Goal: Information Seeking & Learning: Get advice/opinions

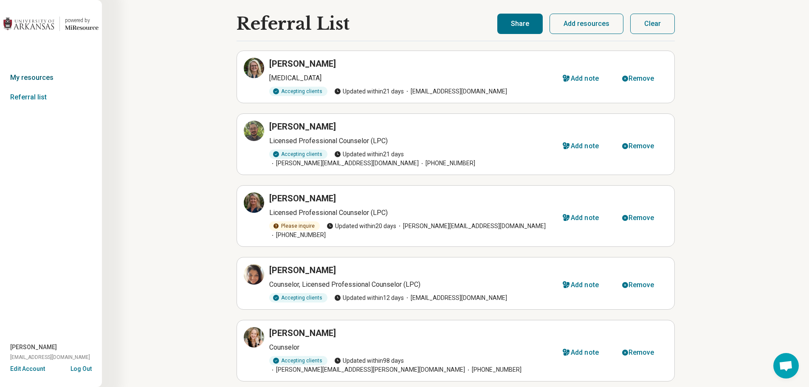
click at [37, 76] on link "My resources" at bounding box center [51, 78] width 102 height 20
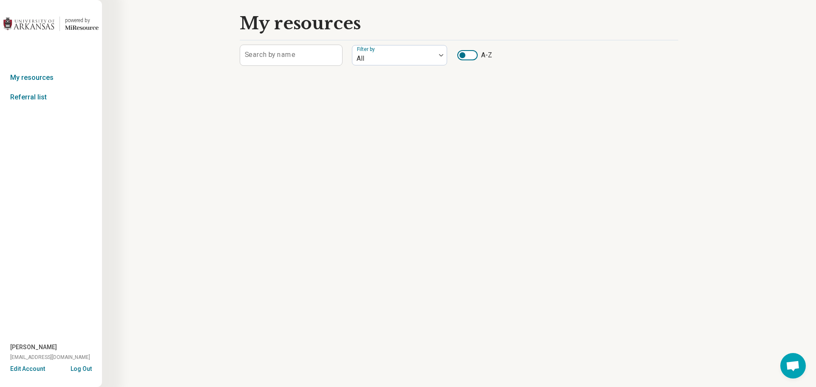
click at [53, 20] on img at bounding box center [28, 24] width 51 height 20
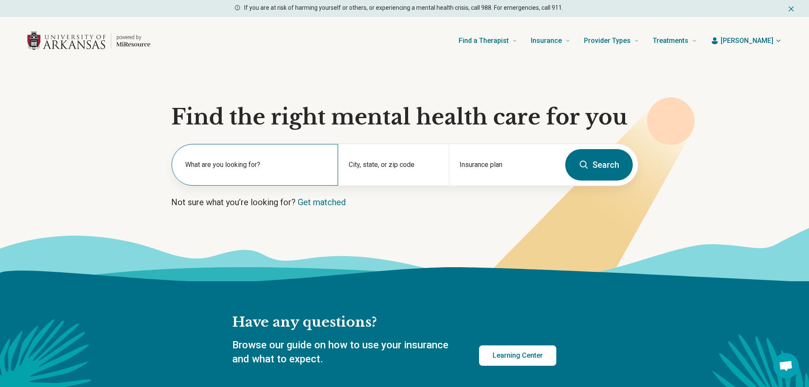
click at [274, 156] on div "What are you looking for?" at bounding box center [255, 165] width 167 height 42
click at [412, 177] on div "City, state, or zip code" at bounding box center [393, 165] width 111 height 42
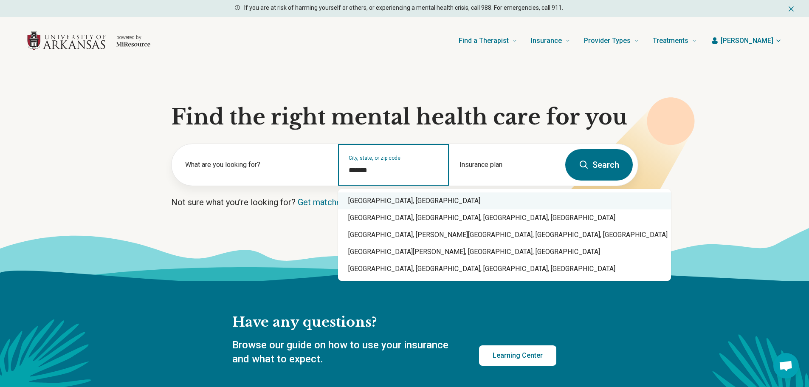
click at [389, 197] on div "[GEOGRAPHIC_DATA], [GEOGRAPHIC_DATA]" at bounding box center [504, 200] width 333 height 17
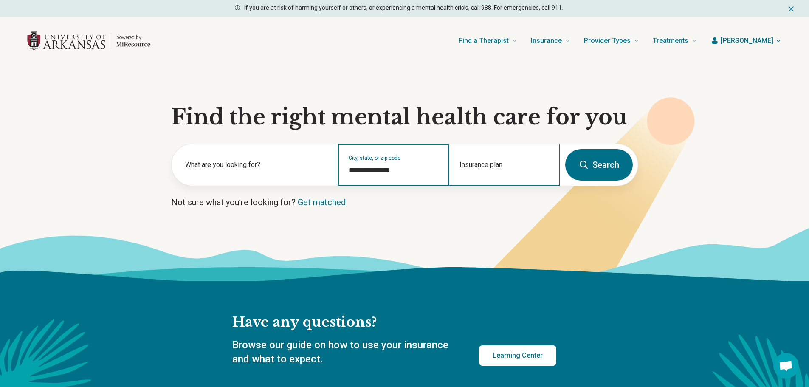
type input "**********"
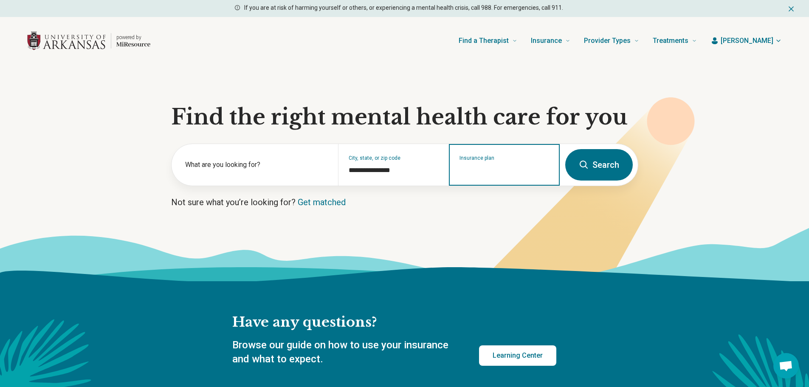
click at [488, 171] on input "Insurance plan" at bounding box center [505, 170] width 90 height 10
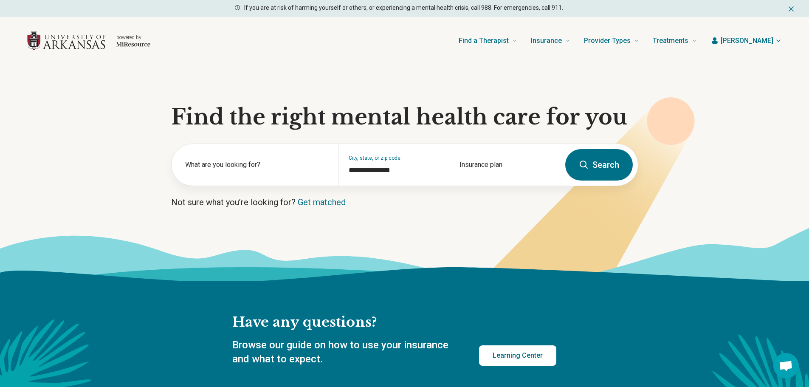
click at [600, 158] on button "Search" at bounding box center [599, 164] width 68 height 31
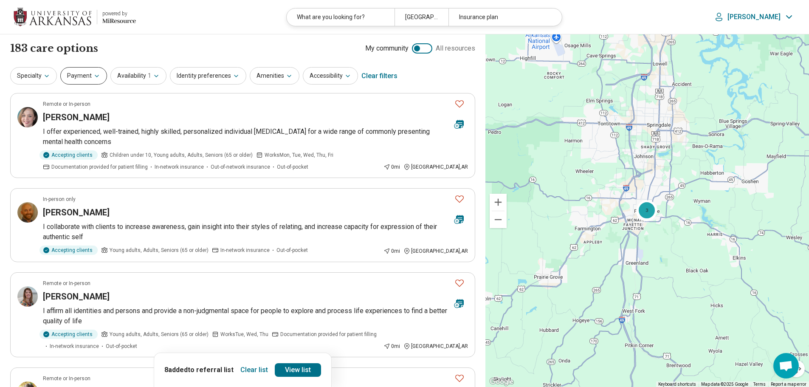
click at [96, 75] on icon "button" at bounding box center [96, 76] width 7 height 7
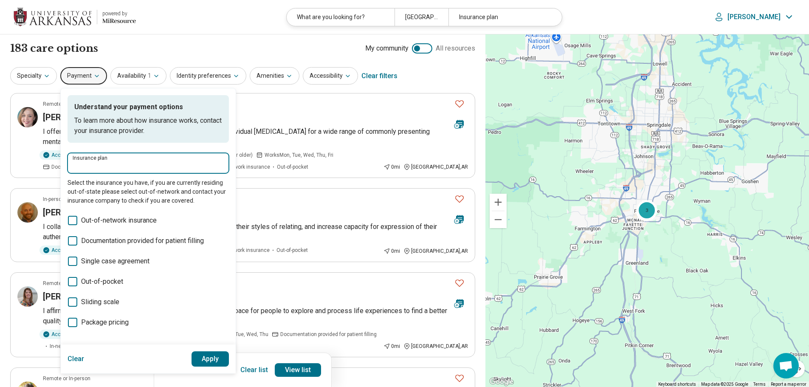
click at [127, 169] on input "Insurance plan" at bounding box center [148, 166] width 151 height 10
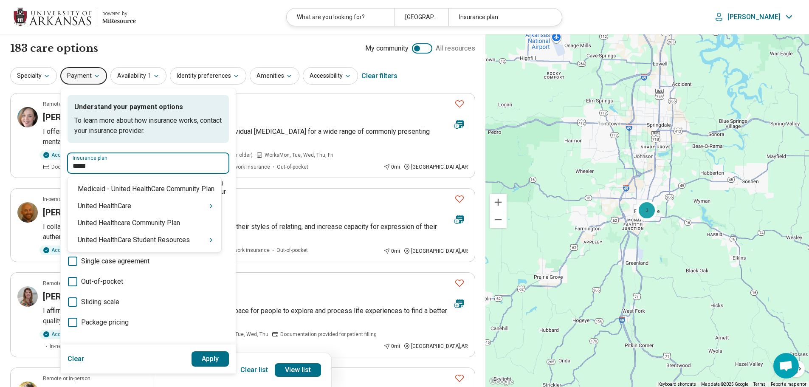
type input "******"
click at [185, 210] on div "United HealthCare" at bounding box center [145, 206] width 154 height 17
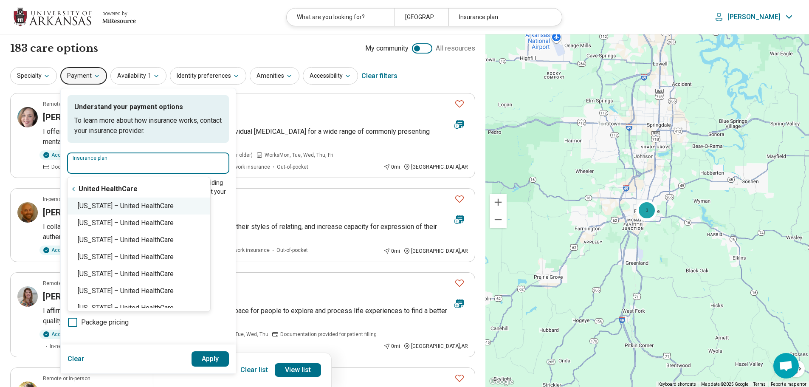
click at [202, 208] on div "[US_STATE] – United HealthCare" at bounding box center [139, 206] width 143 height 17
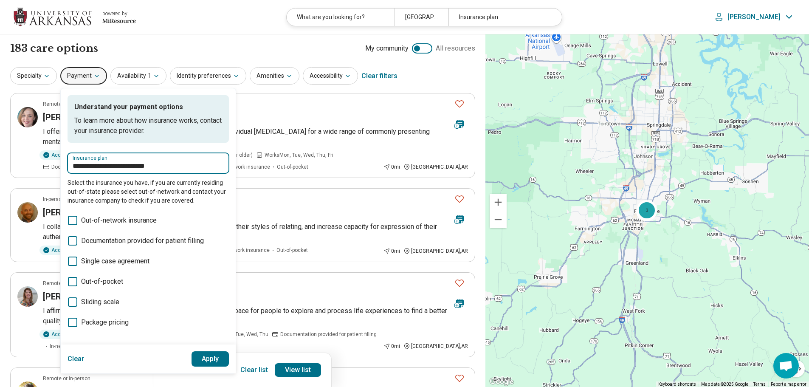
type input "**********"
click at [220, 360] on button "Apply" at bounding box center [211, 358] width 38 height 15
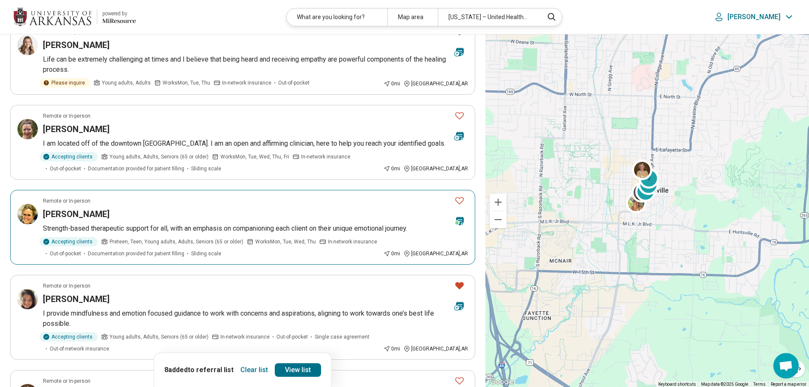
scroll to position [510, 0]
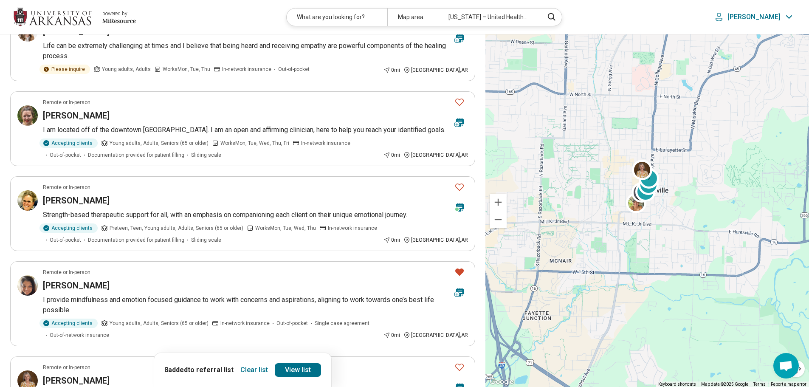
click at [245, 368] on button "Clear list" at bounding box center [254, 370] width 34 height 14
click at [463, 267] on icon "Favorite" at bounding box center [459, 272] width 10 height 10
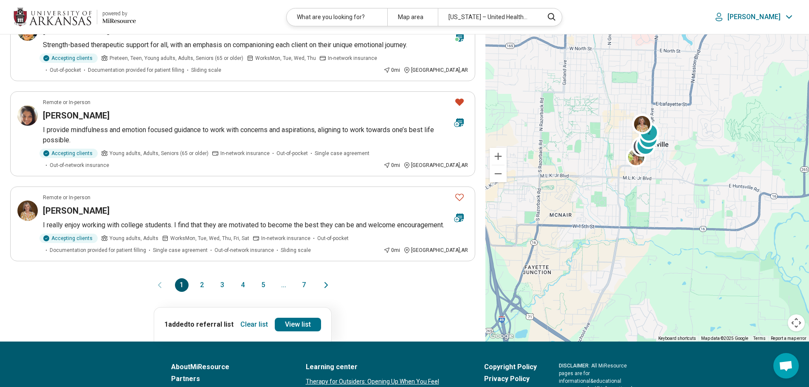
click at [201, 279] on button "2" at bounding box center [202, 285] width 14 height 14
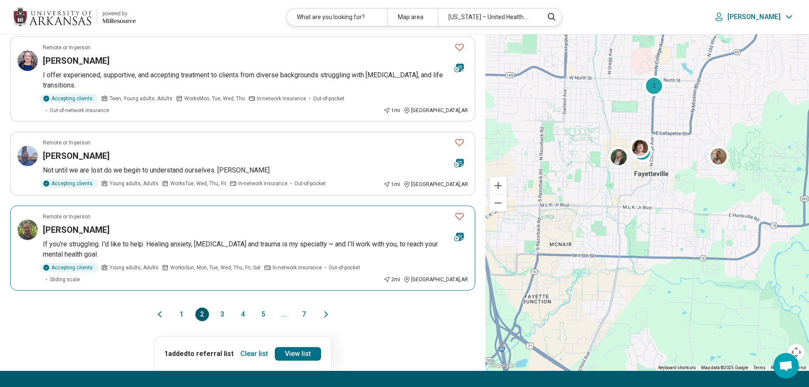
scroll to position [680, 0]
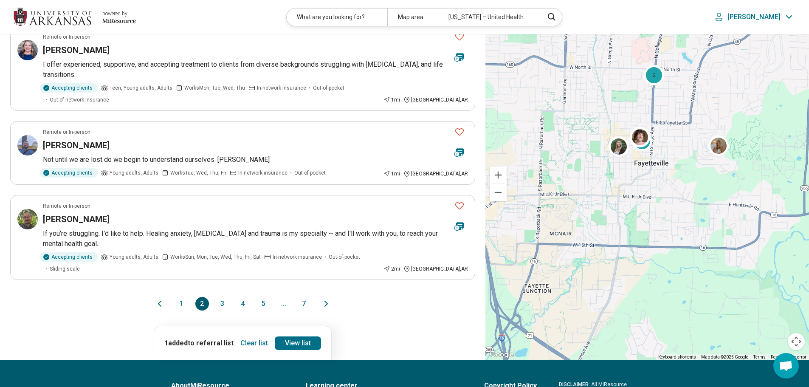
click at [184, 297] on button "1" at bounding box center [182, 304] width 14 height 14
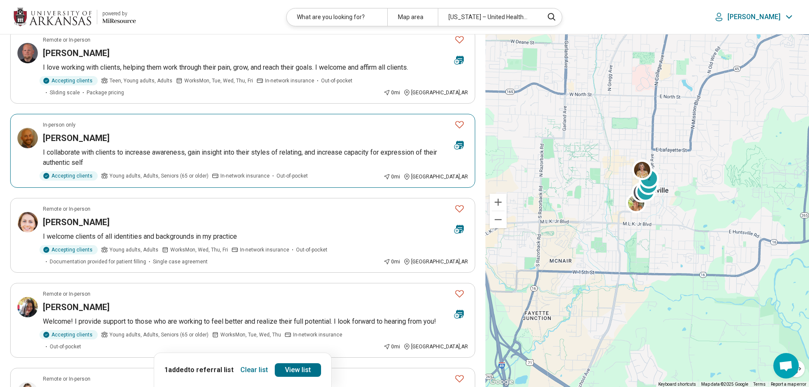
scroll to position [170, 0]
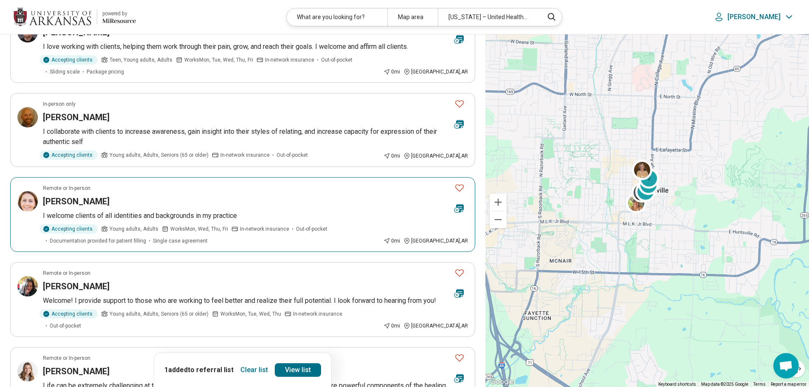
click at [458, 190] on icon "Favorite" at bounding box center [459, 187] width 8 height 7
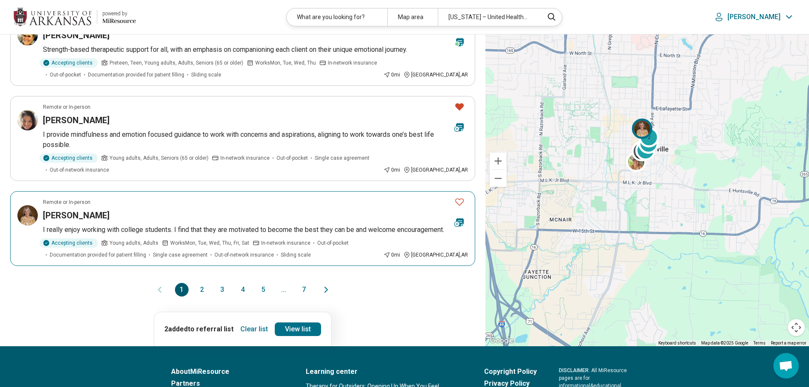
scroll to position [807, 0]
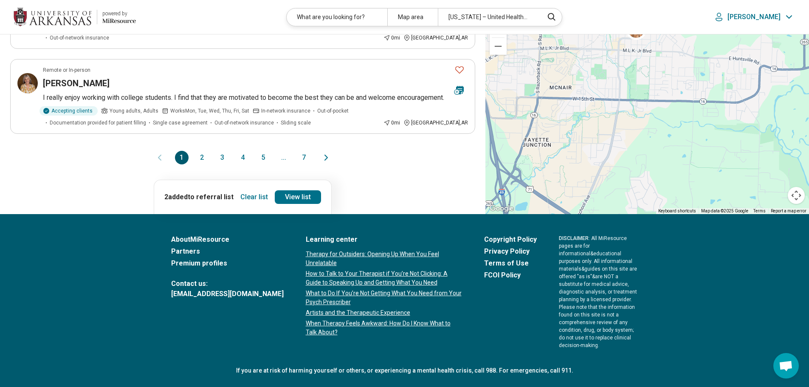
click at [209, 158] on div "1 2 3 4 5 ... 7" at bounding box center [243, 158] width 136 height 14
click at [201, 158] on button "2" at bounding box center [202, 158] width 14 height 14
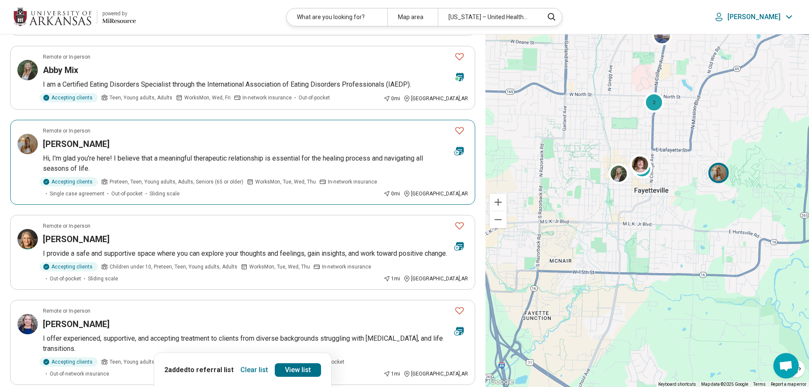
scroll to position [425, 0]
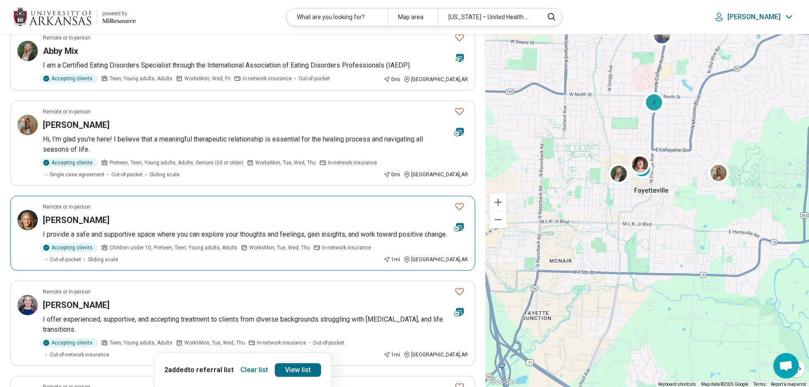
click at [460, 201] on icon "Favorite" at bounding box center [459, 206] width 10 height 10
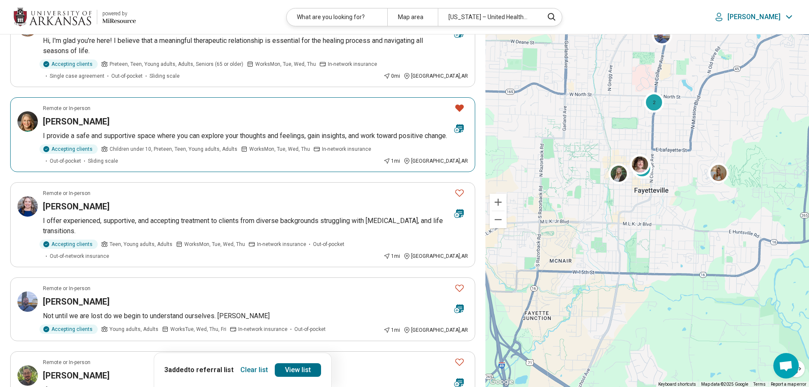
scroll to position [552, 0]
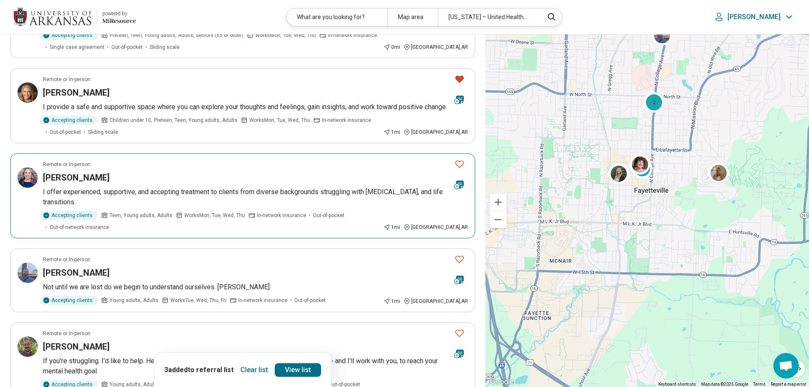
click at [462, 167] on icon "Favorite" at bounding box center [459, 164] width 10 height 10
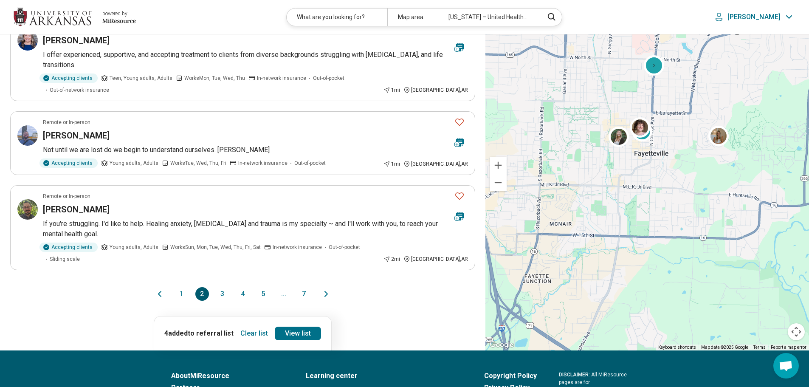
click at [221, 287] on button "3" at bounding box center [223, 294] width 14 height 14
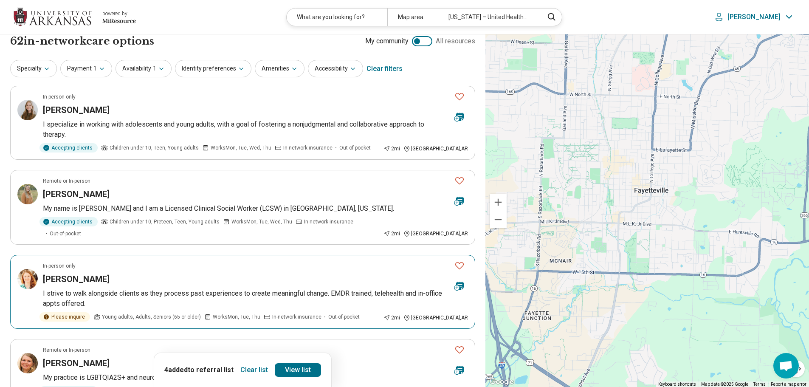
scroll to position [0, 0]
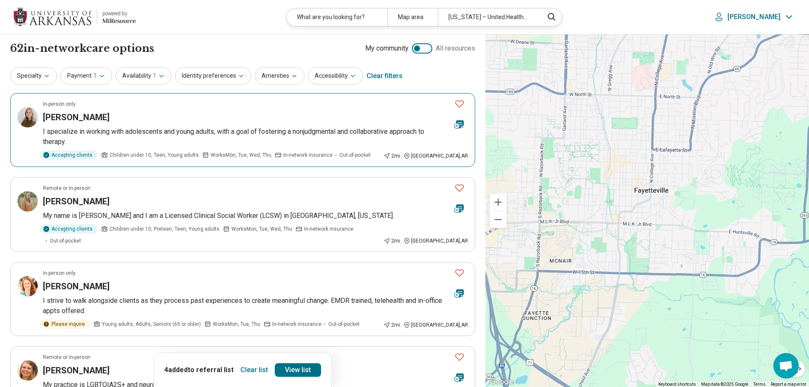
click at [460, 107] on icon "Favorite" at bounding box center [459, 103] width 8 height 7
click at [460, 189] on icon "Favorite" at bounding box center [459, 188] width 10 height 10
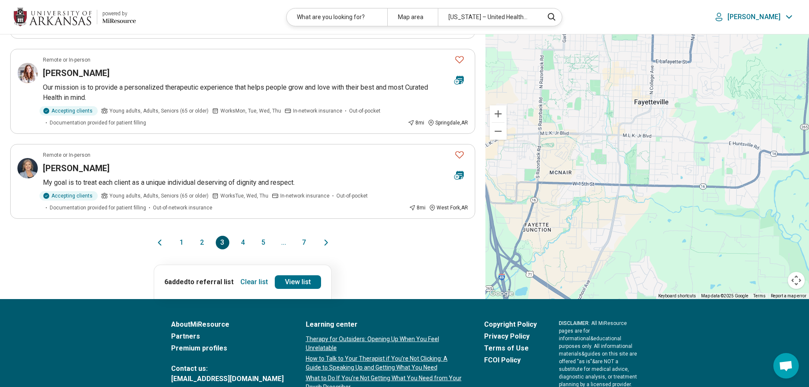
scroll to position [765, 0]
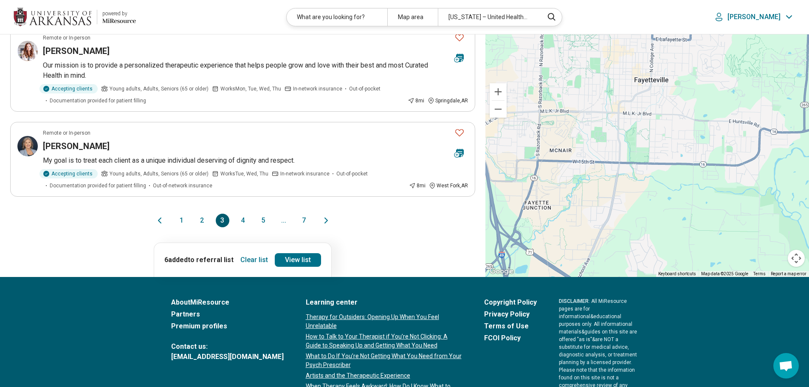
click at [201, 214] on button "2" at bounding box center [202, 221] width 14 height 14
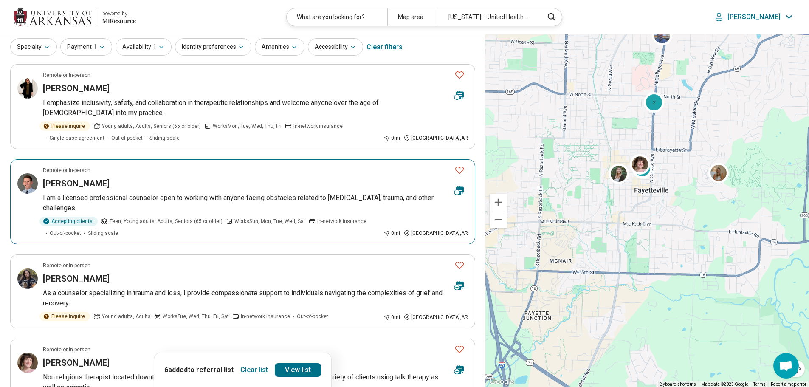
scroll to position [42, 0]
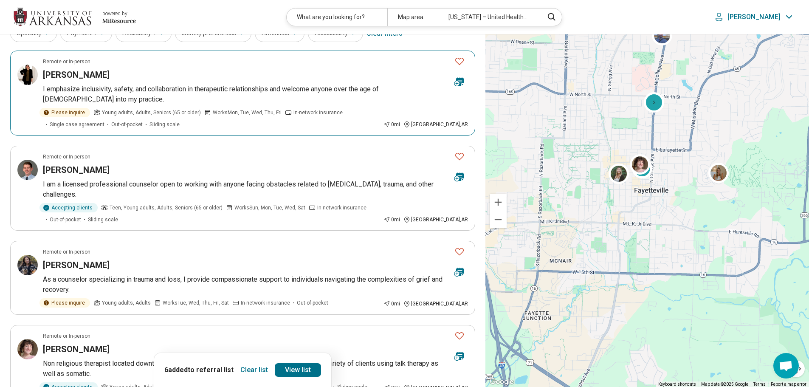
click at [460, 62] on icon "Favorite" at bounding box center [459, 61] width 10 height 10
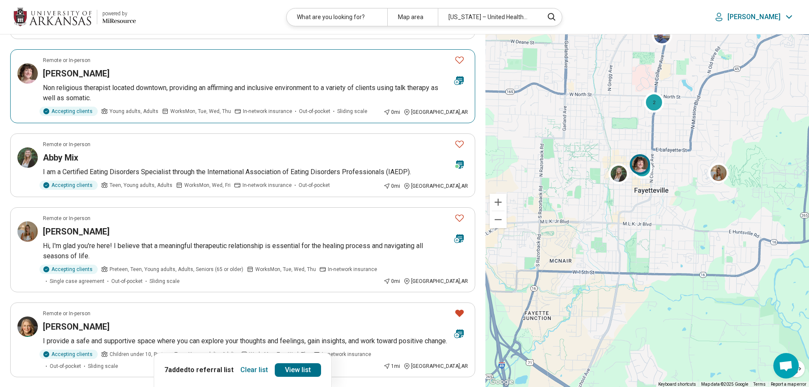
scroll to position [340, 0]
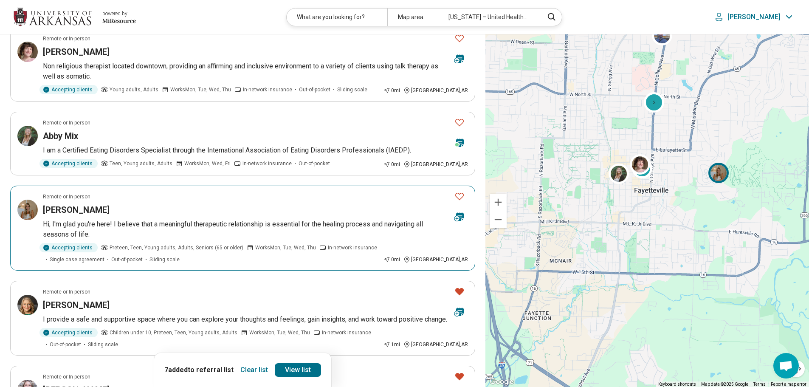
click at [458, 191] on icon "Favorite" at bounding box center [459, 196] width 10 height 10
click at [295, 374] on link "View list" at bounding box center [298, 370] width 46 height 14
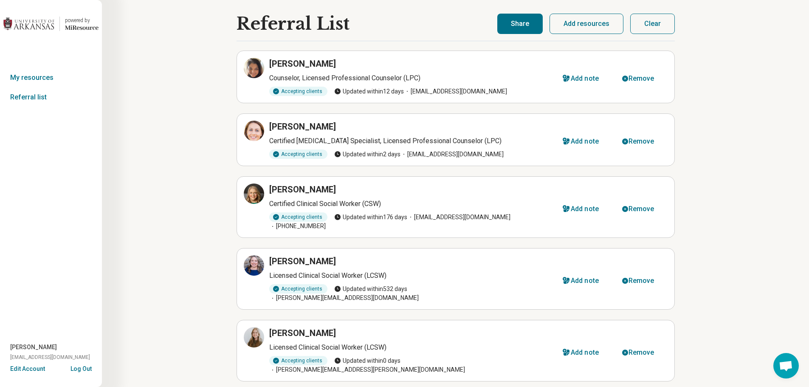
click at [512, 26] on button "Share" at bounding box center [519, 24] width 45 height 20
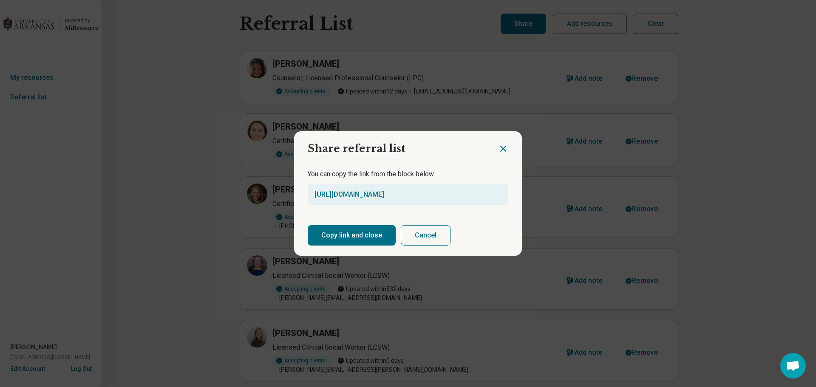
click at [319, 240] on button "Copy link and close" at bounding box center [352, 235] width 88 height 20
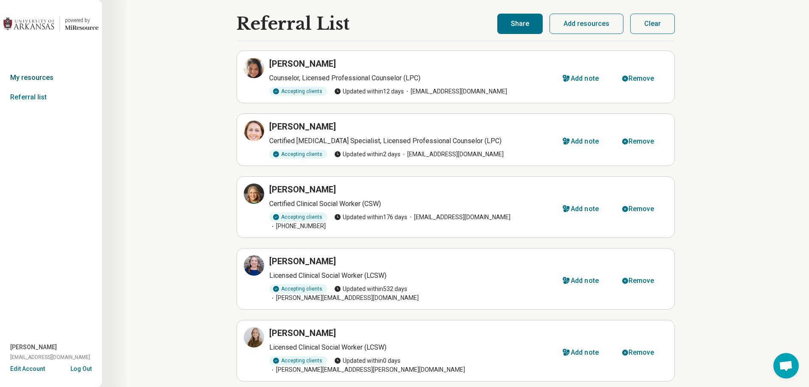
click at [56, 77] on link "My resources" at bounding box center [51, 78] width 102 height 20
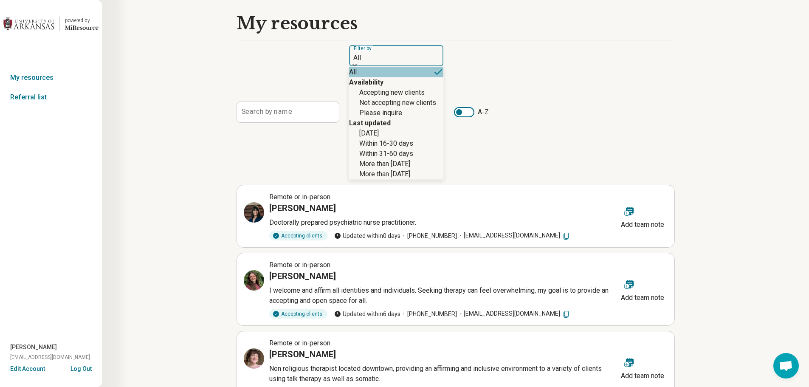
click at [375, 53] on div at bounding box center [397, 58] width 88 height 12
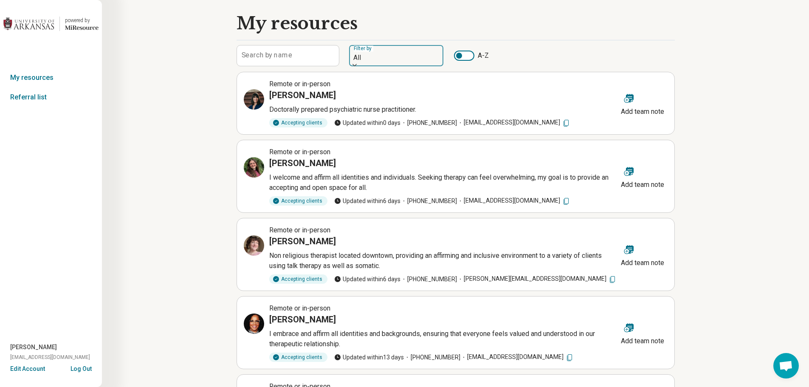
click at [375, 53] on div at bounding box center [397, 58] width 88 height 12
click at [202, 87] on div "My resources Search by name Filter by All A-Z Remote or in-person [PERSON_NAME]…" at bounding box center [455, 354] width 707 height 709
click at [47, 100] on link "Referral list" at bounding box center [51, 98] width 102 height 20
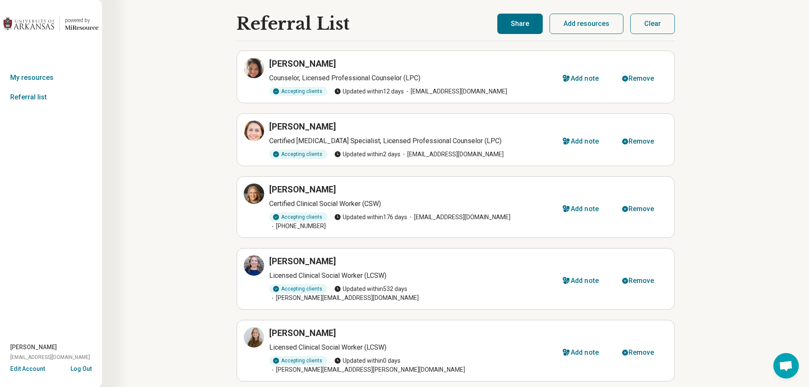
click at [646, 29] on button "Clear" at bounding box center [652, 24] width 45 height 20
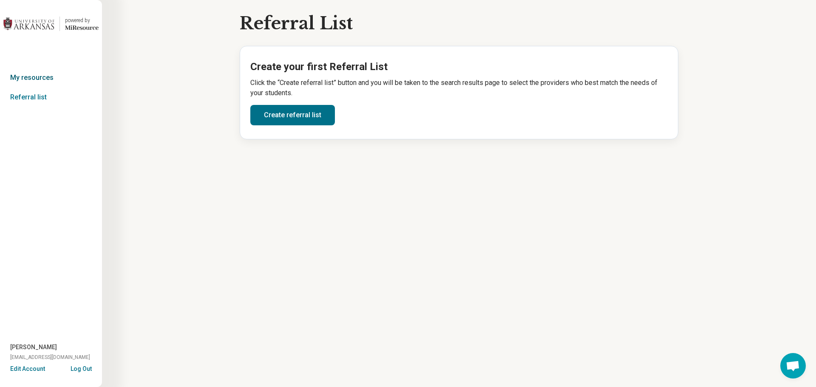
click at [40, 79] on link "My resources" at bounding box center [51, 78] width 102 height 20
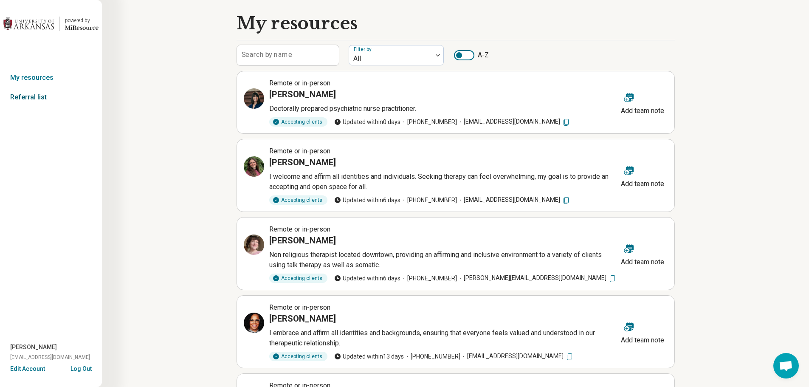
click at [35, 97] on link "Referral list" at bounding box center [51, 98] width 102 height 20
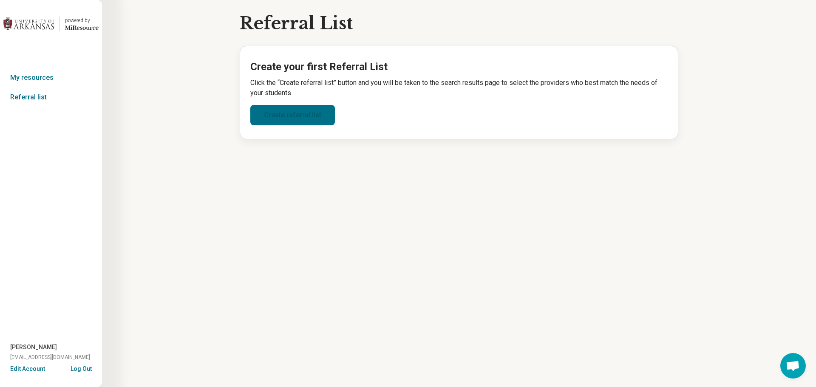
click at [268, 109] on link "Create referral list" at bounding box center [292, 115] width 85 height 20
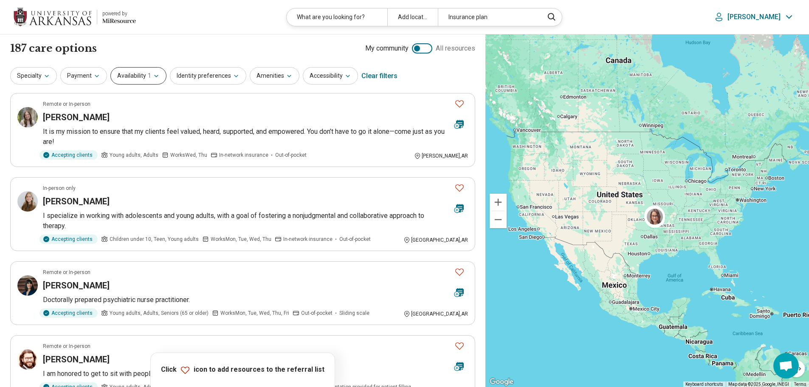
click at [133, 79] on button "Availability 1" at bounding box center [138, 75] width 56 height 17
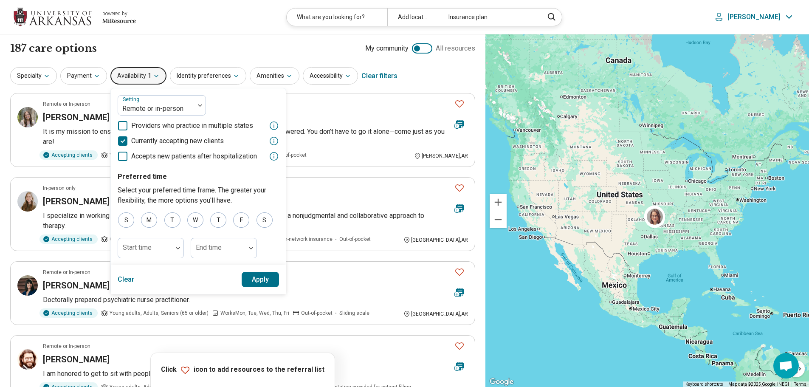
click at [133, 79] on button "Availability 1" at bounding box center [138, 75] width 56 height 17
click at [153, 76] on icon "button" at bounding box center [156, 76] width 7 height 7
click at [192, 50] on div "187 care options 187 provider s My community All resources" at bounding box center [242, 48] width 465 height 14
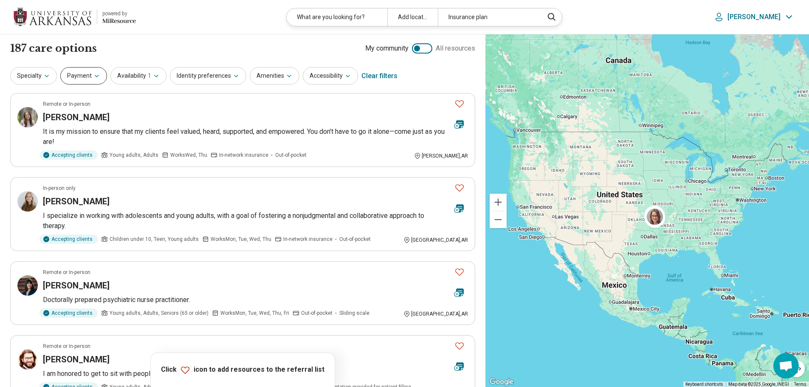
click at [100, 81] on button "Payment" at bounding box center [83, 75] width 47 height 17
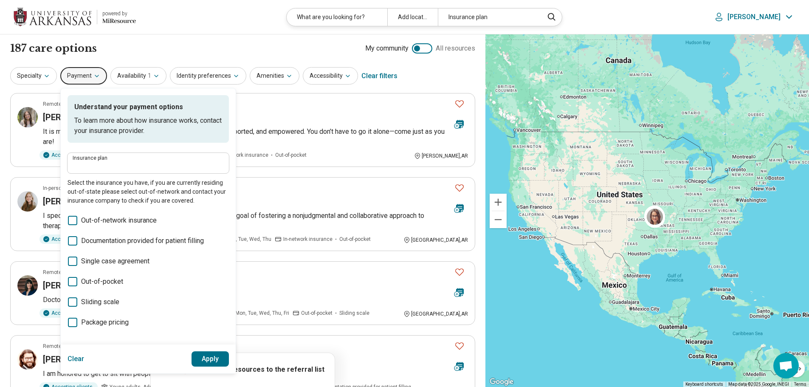
click at [95, 179] on p "Select the insurance you have, if you are currently residing out-of-state pleas…" at bounding box center [148, 191] width 161 height 27
click at [112, 169] on input "Insurance plan" at bounding box center [148, 166] width 151 height 10
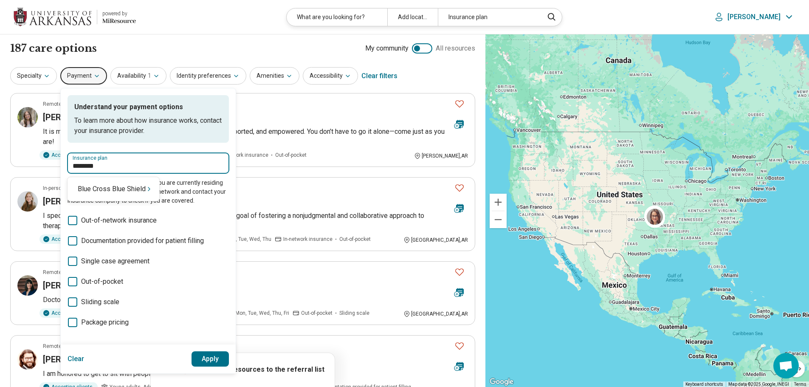
type input "*********"
click at [112, 191] on div "Blue Cross Blue Shield" at bounding box center [114, 189] width 92 height 17
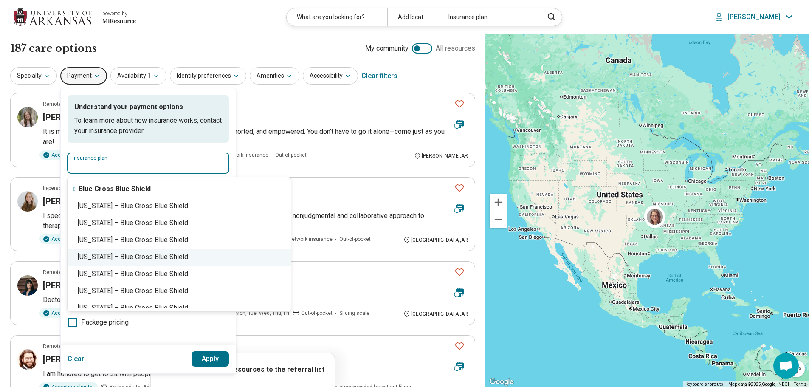
click at [146, 257] on div "[US_STATE] – Blue Cross Blue Shield" at bounding box center [179, 256] width 223 height 17
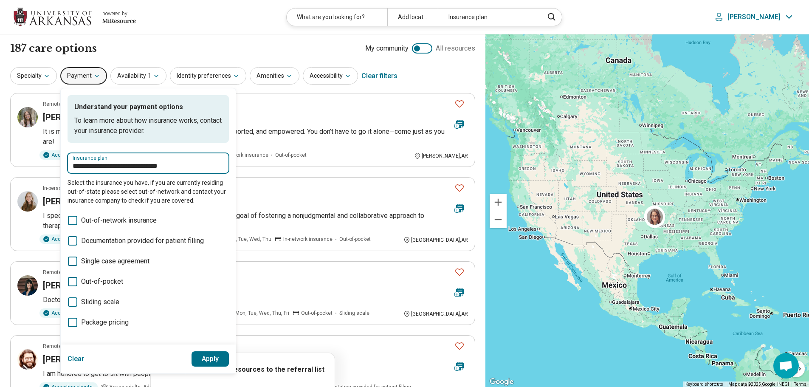
type input "**********"
click at [202, 356] on button "Apply" at bounding box center [211, 358] width 38 height 15
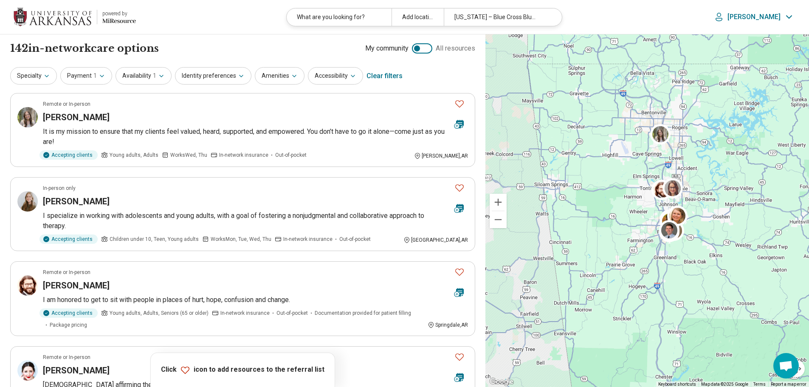
drag, startPoint x: 709, startPoint y: 233, endPoint x: 707, endPoint y: 206, distance: 27.2
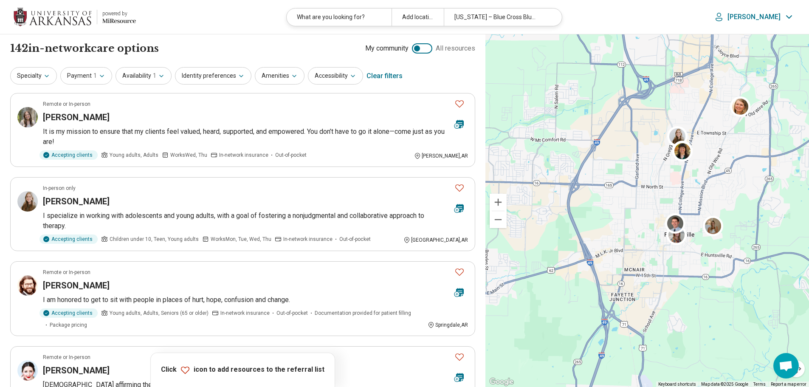
drag, startPoint x: 765, startPoint y: 201, endPoint x: 724, endPoint y: 210, distance: 42.6
click at [724, 209] on div at bounding box center [648, 210] width 324 height 353
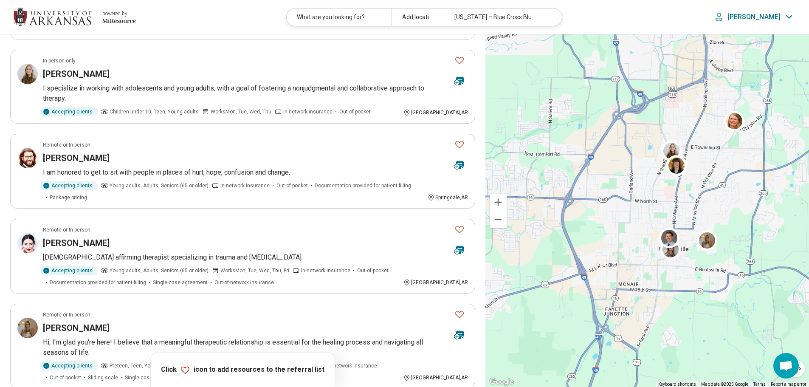
scroll to position [170, 0]
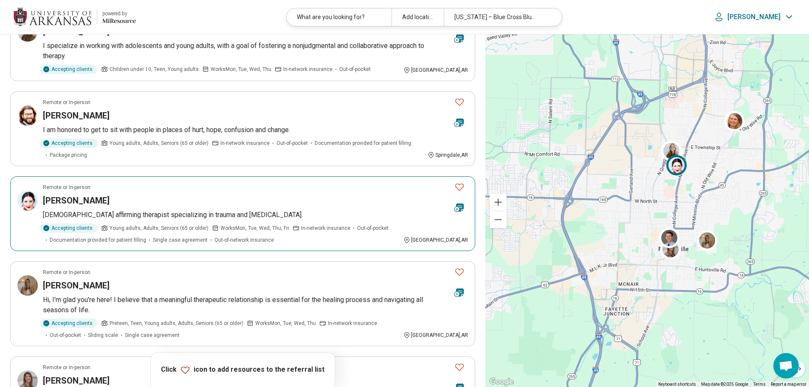
click at [458, 188] on icon "Favorite" at bounding box center [459, 187] width 10 height 10
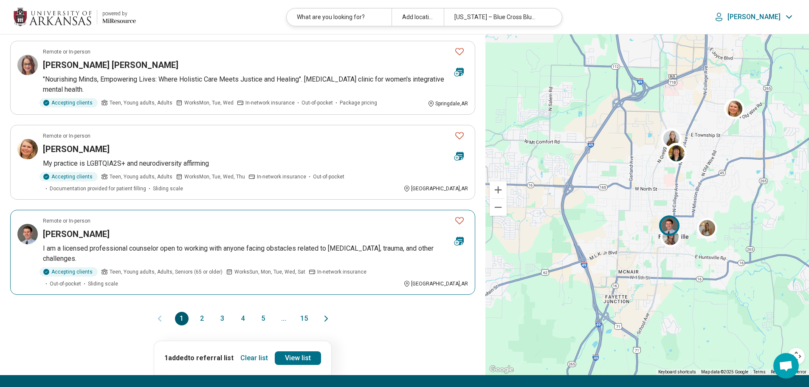
scroll to position [680, 0]
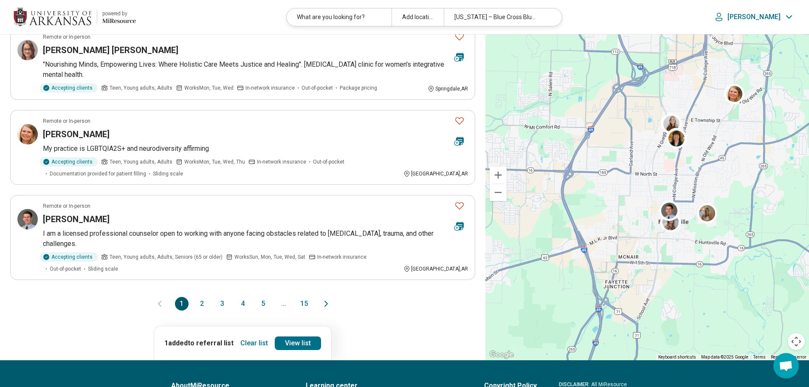
click at [203, 303] on button "2" at bounding box center [202, 304] width 14 height 14
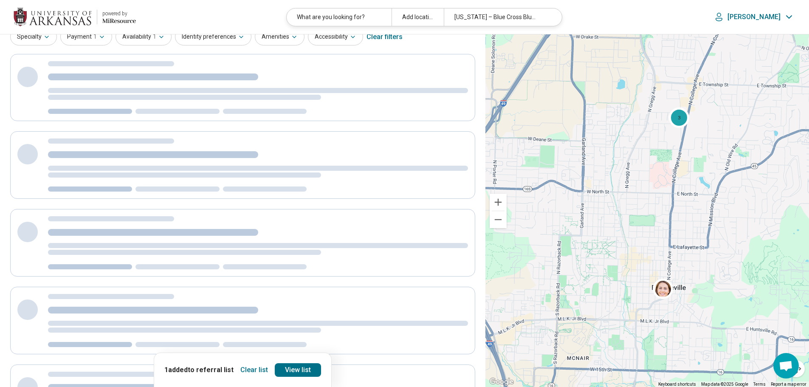
scroll to position [0, 0]
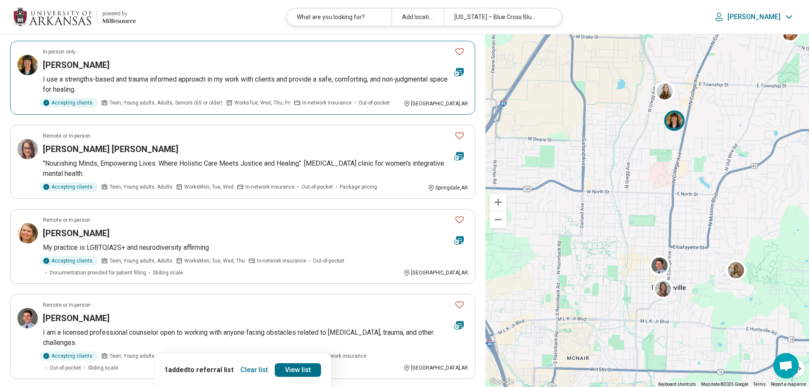
scroll to position [595, 0]
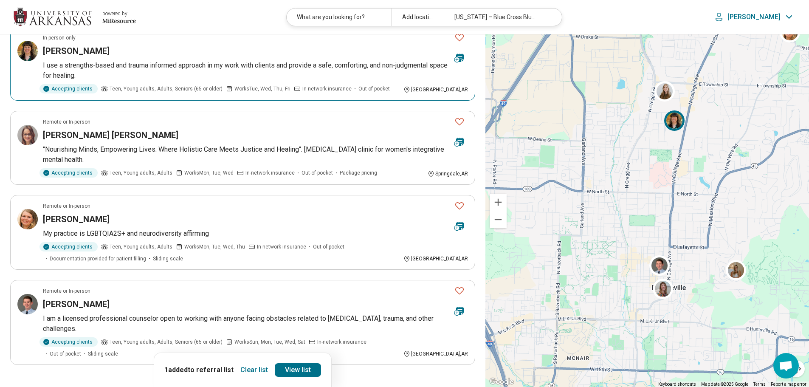
click at [461, 40] on icon "Favorite" at bounding box center [459, 37] width 8 height 7
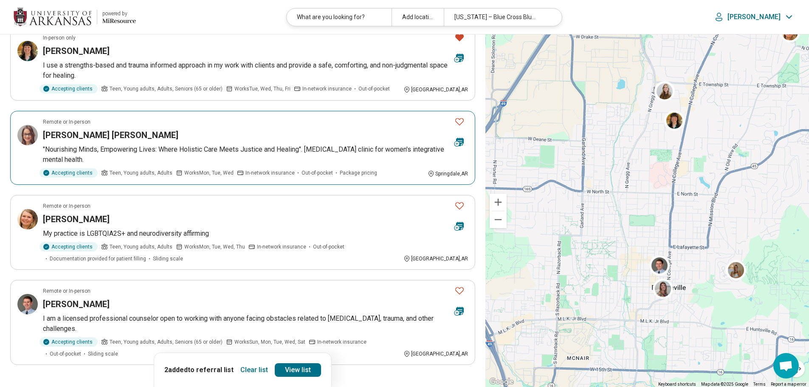
scroll to position [637, 0]
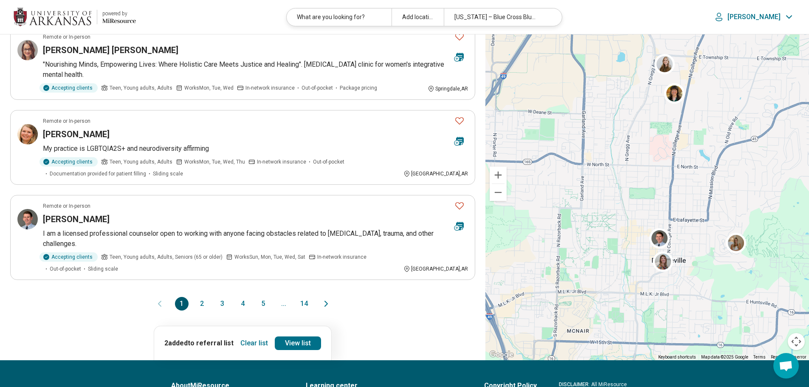
click at [202, 304] on button "2" at bounding box center [202, 304] width 14 height 14
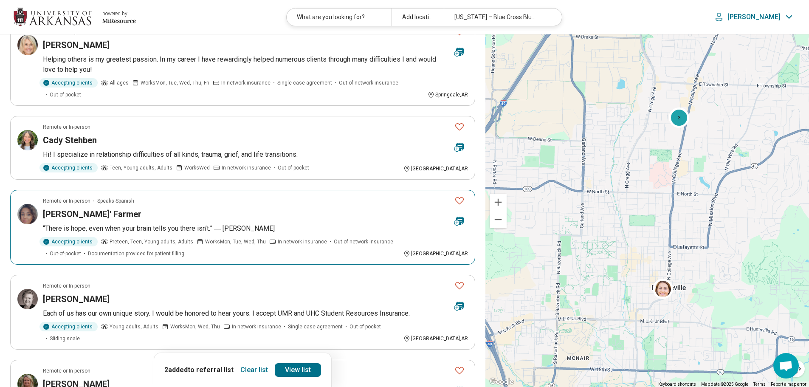
scroll to position [212, 0]
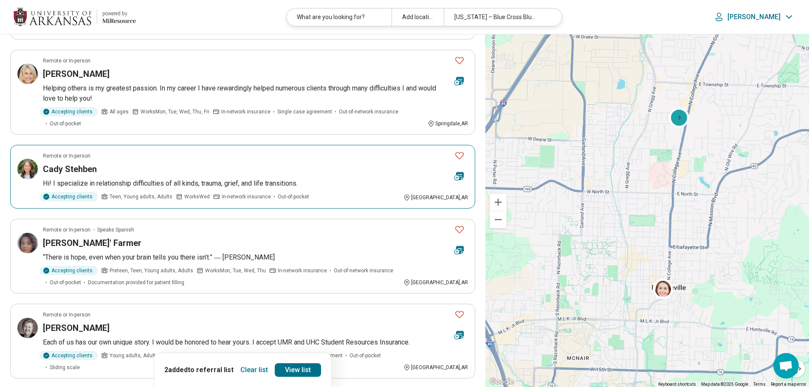
click at [463, 152] on icon "Favorite" at bounding box center [459, 155] width 8 height 7
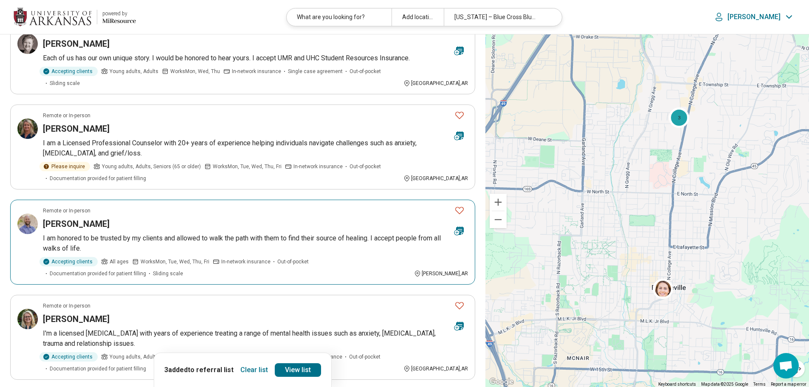
scroll to position [510, 0]
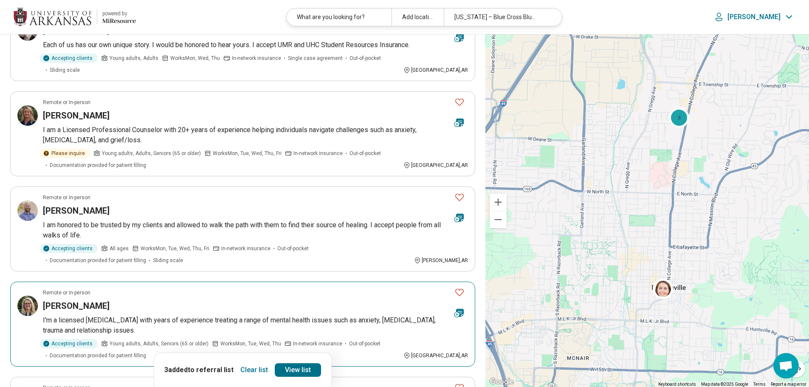
click at [460, 287] on icon "Favorite" at bounding box center [459, 292] width 10 height 10
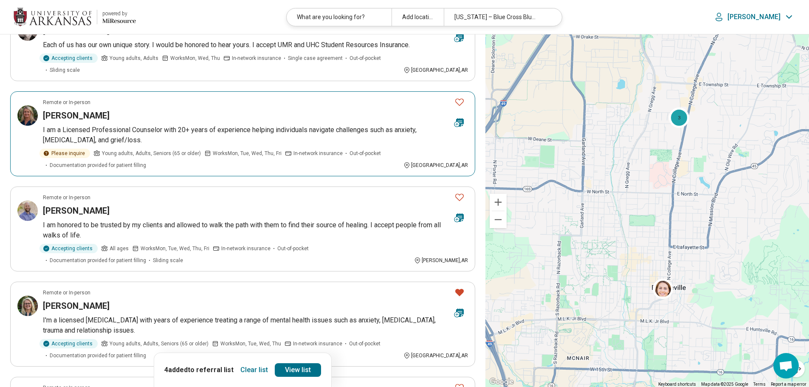
click at [458, 99] on icon "Favorite" at bounding box center [459, 102] width 8 height 7
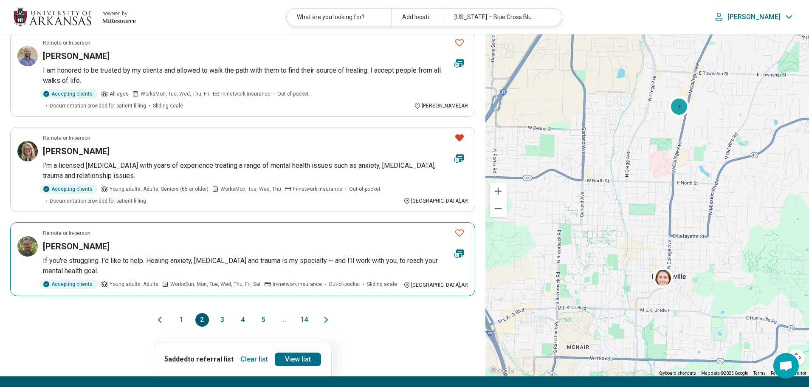
scroll to position [680, 0]
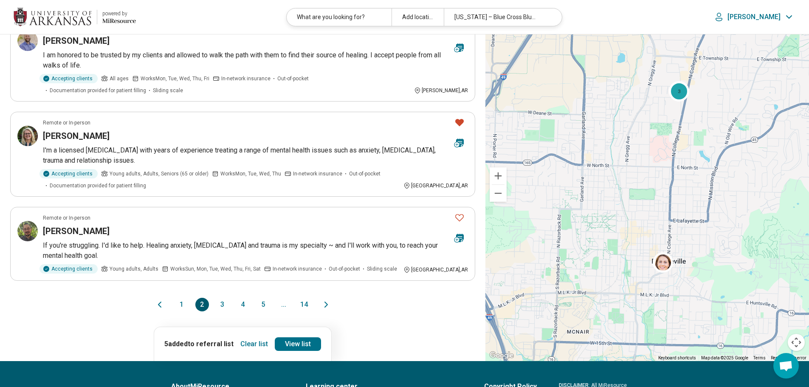
click at [225, 298] on button "3" at bounding box center [223, 305] width 14 height 14
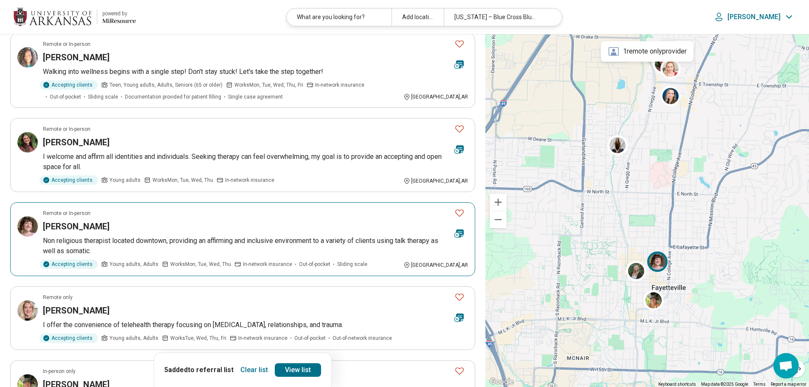
scroll to position [170, 0]
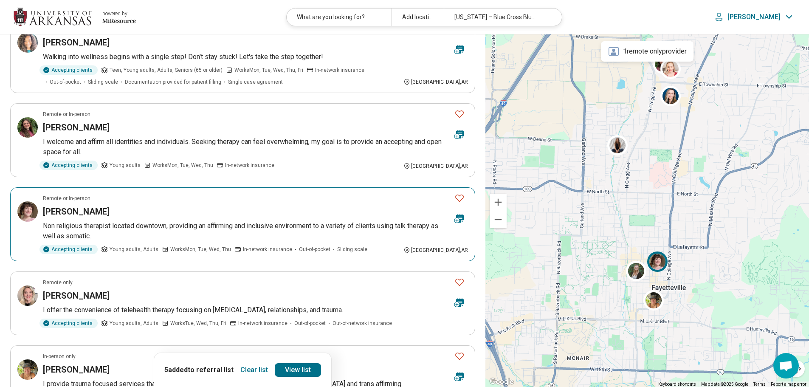
click at [462, 198] on icon "Favorite" at bounding box center [459, 198] width 10 height 10
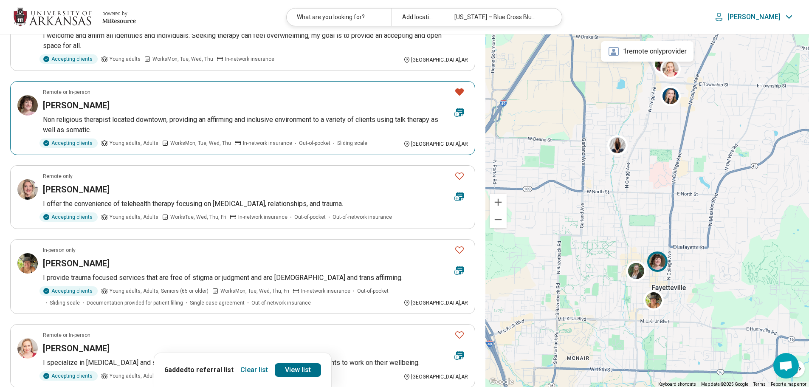
scroll to position [297, 0]
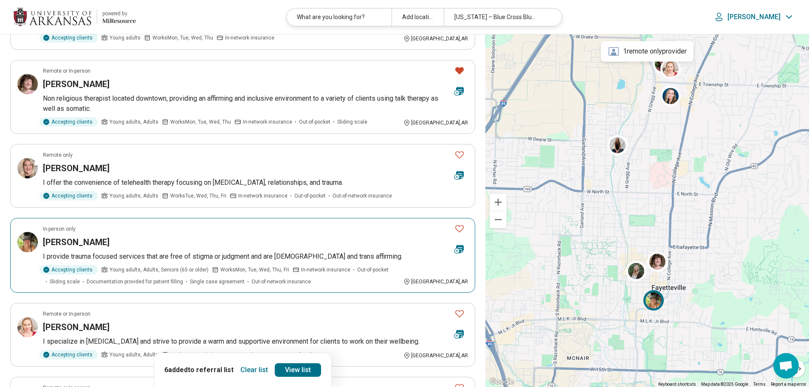
click at [460, 229] on icon "Favorite" at bounding box center [459, 228] width 10 height 10
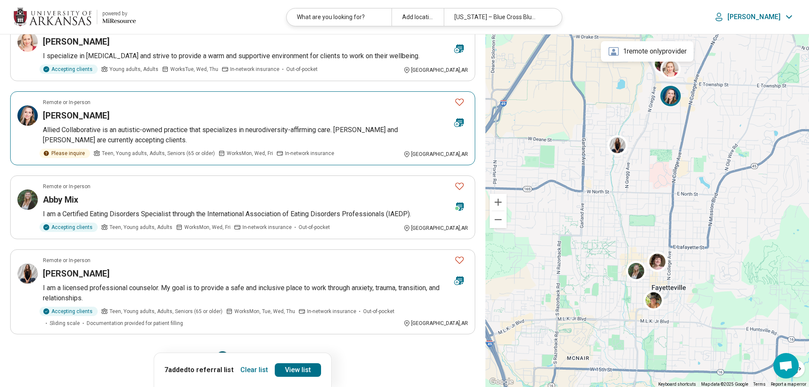
scroll to position [595, 0]
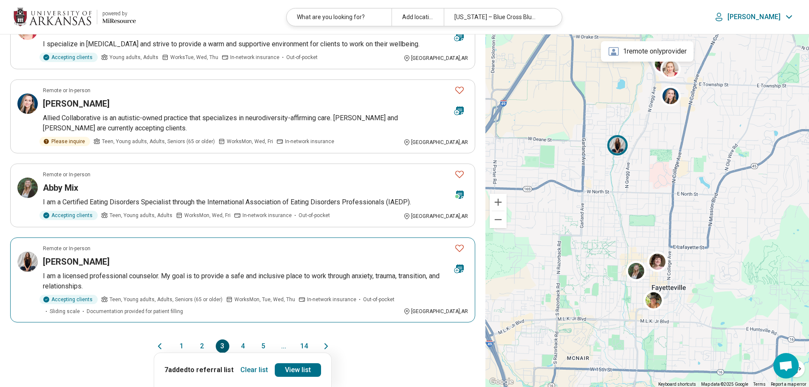
click at [457, 246] on icon "Favorite" at bounding box center [459, 248] width 10 height 10
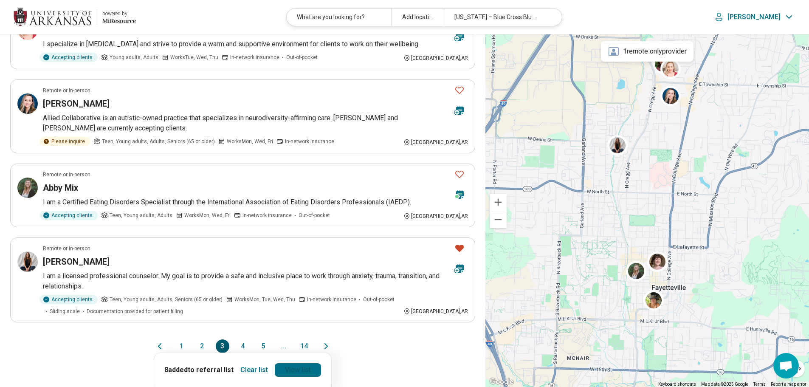
click at [298, 370] on link "View list" at bounding box center [298, 370] width 46 height 14
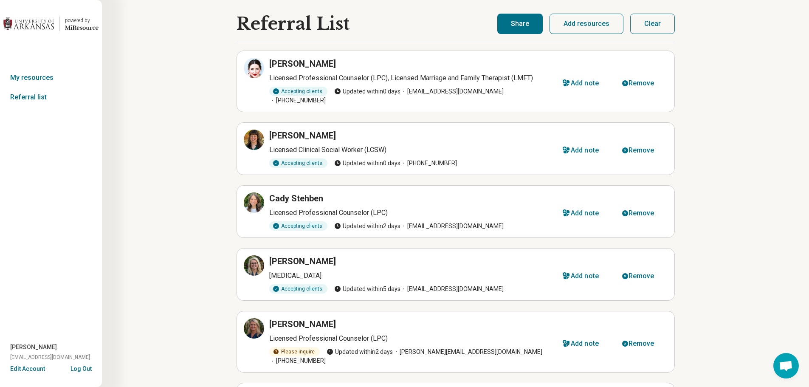
click at [522, 28] on button "Share" at bounding box center [519, 24] width 45 height 20
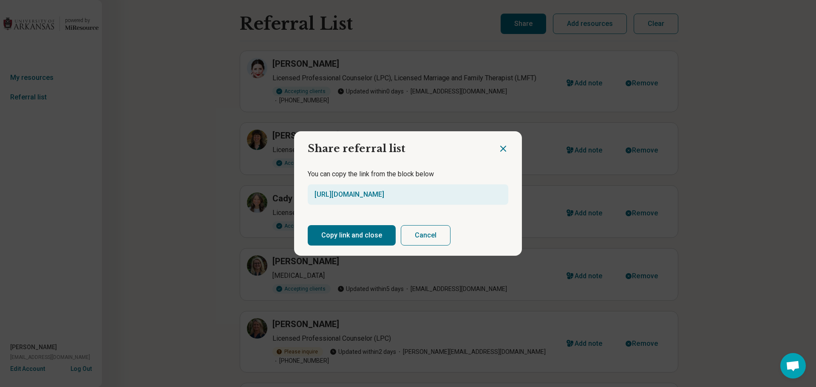
click at [354, 231] on button "Copy link and close" at bounding box center [352, 235] width 88 height 20
